Goal: Transaction & Acquisition: Purchase product/service

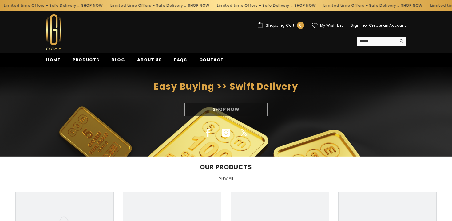
click at [228, 111] on div "Shop Now" at bounding box center [226, 110] width 452 height 14
click at [86, 59] on span "Products" at bounding box center [86, 60] width 27 height 6
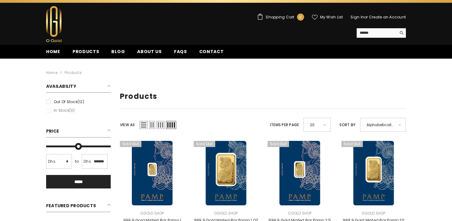
scroll to position [9, 0]
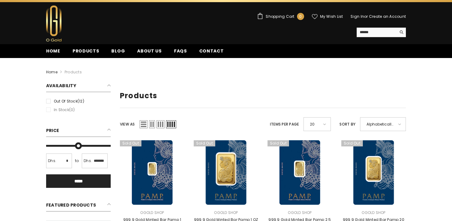
click at [52, 74] on link "Home" at bounding box center [51, 72] width 11 height 7
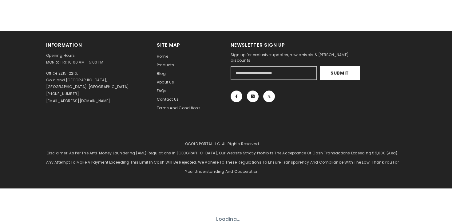
scroll to position [486, 0]
